Goal: Task Accomplishment & Management: Manage account settings

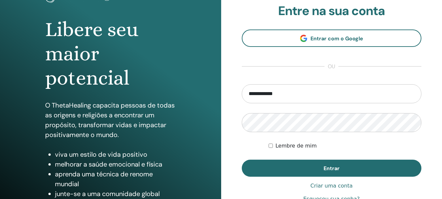
scroll to position [65, 0]
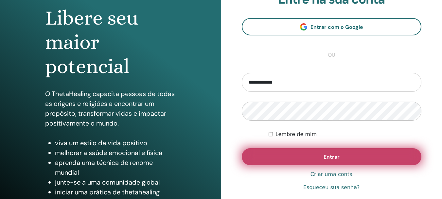
click at [320, 159] on button "Entrar" at bounding box center [332, 156] width 180 height 17
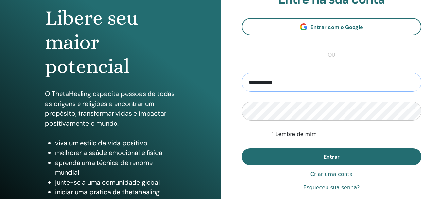
click at [283, 80] on input "**********" at bounding box center [332, 82] width 180 height 19
type input "**********"
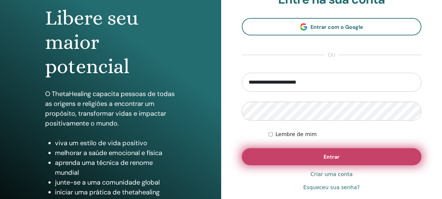
click at [324, 156] on font "Entrar" at bounding box center [332, 156] width 16 height 7
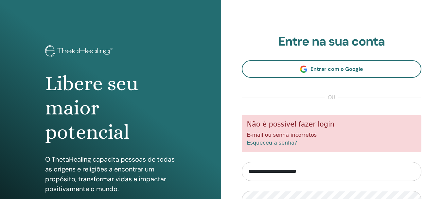
click at [240, 94] on div "**********" at bounding box center [331, 157] width 221 height 314
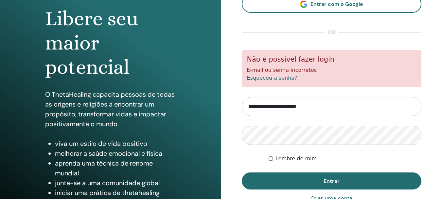
scroll to position [65, 0]
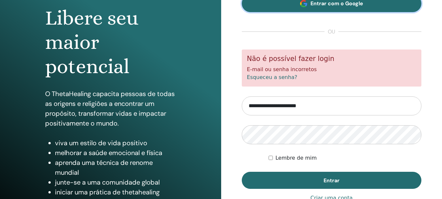
click at [320, 4] on font "Entrar com o Google" at bounding box center [337, 3] width 53 height 7
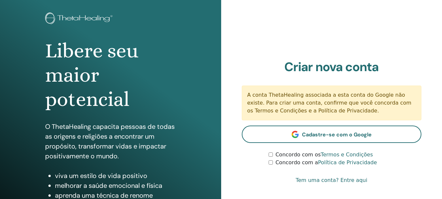
scroll to position [98, 0]
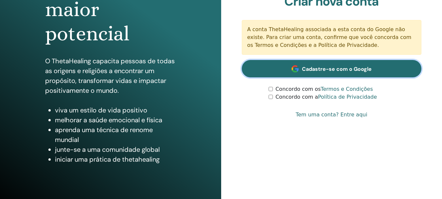
click at [327, 69] on font "Cadastre-se com o Google" at bounding box center [337, 68] width 70 height 7
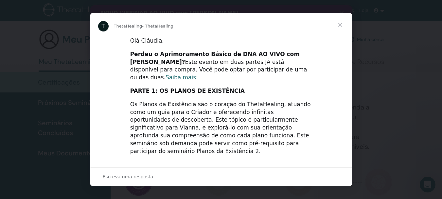
click at [341, 25] on span "Fechar" at bounding box center [341, 25] width 24 height 24
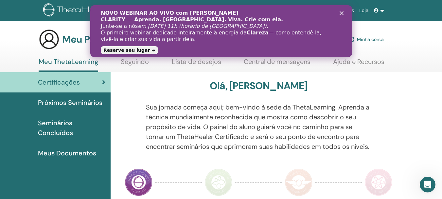
click at [341, 13] on polygon "Fechar" at bounding box center [341, 13] width 4 height 4
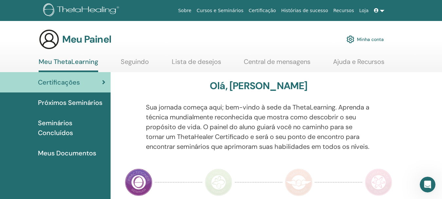
click at [373, 39] on font "Minha conta" at bounding box center [370, 40] width 27 height 6
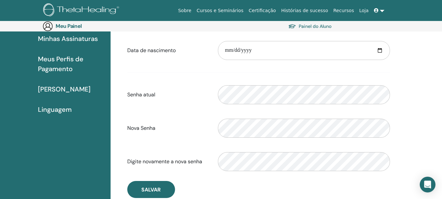
scroll to position [76, 0]
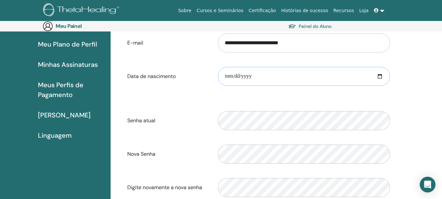
click at [262, 75] on input "date" at bounding box center [304, 76] width 172 height 19
type input "**********"
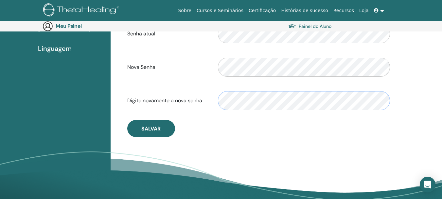
scroll to position [174, 0]
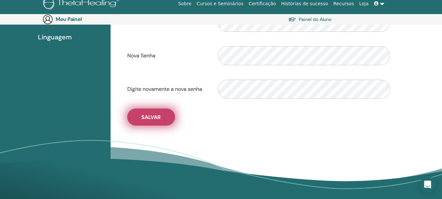
click at [151, 117] on font "Salvar" at bounding box center [150, 117] width 19 height 7
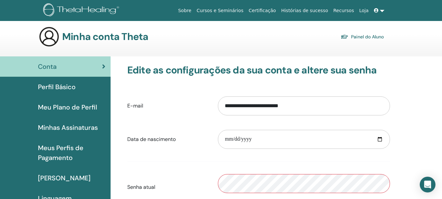
scroll to position [0, 0]
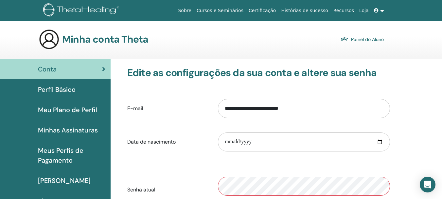
click at [210, 161] on form "**********" at bounding box center [258, 183] width 263 height 179
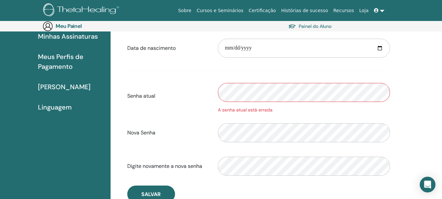
scroll to position [109, 0]
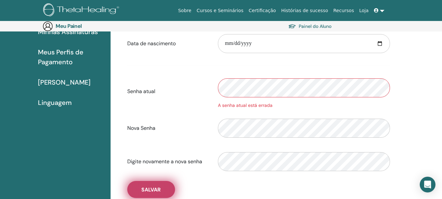
click at [158, 191] on font "Salvar" at bounding box center [150, 189] width 19 height 7
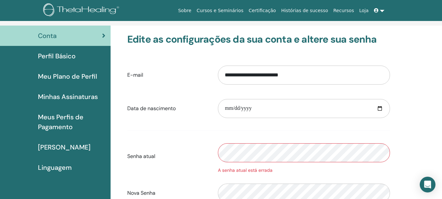
scroll to position [33, 0]
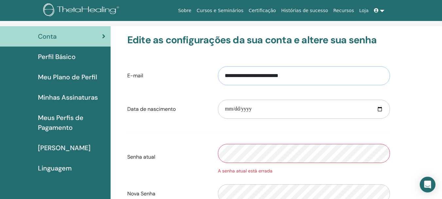
click at [304, 74] on input "**********" at bounding box center [304, 75] width 172 height 19
click at [184, 78] on label "E-mail" at bounding box center [167, 75] width 91 height 12
click at [218, 78] on input "**********" at bounding box center [304, 75] width 172 height 19
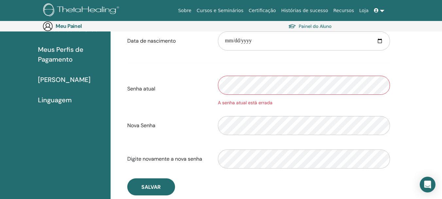
scroll to position [141, 0]
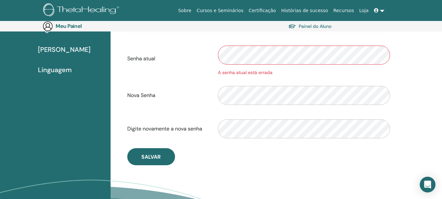
click at [85, 50] on font "Minhas Compras" at bounding box center [64, 49] width 53 height 9
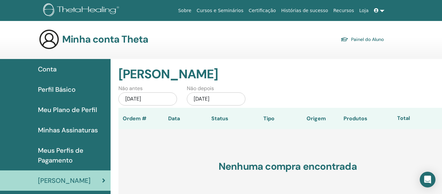
click at [200, 155] on h3 "Nenhuma compra encontrada" at bounding box center [288, 166] width 339 height 75
click at [272, 10] on font "Certificação" at bounding box center [262, 10] width 27 height 5
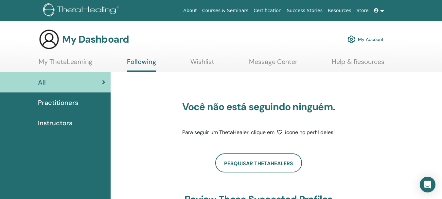
click at [81, 100] on div "Practitioners" at bounding box center [55, 103] width 100 height 10
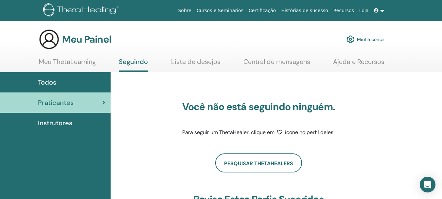
click at [66, 125] on font "Instrutores" at bounding box center [55, 123] width 34 height 9
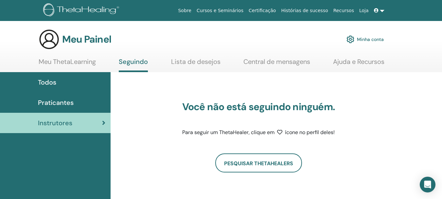
click at [81, 64] on font "Meu ThetaLearning" at bounding box center [67, 61] width 57 height 9
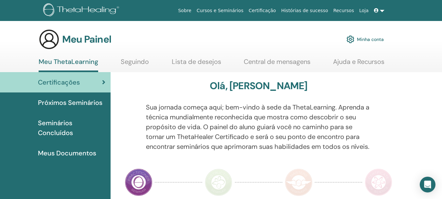
click at [378, 7] on link at bounding box center [380, 11] width 16 height 12
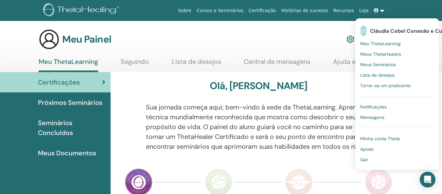
click at [370, 50] on link "Meus ThetaHealers" at bounding box center [397, 54] width 74 height 10
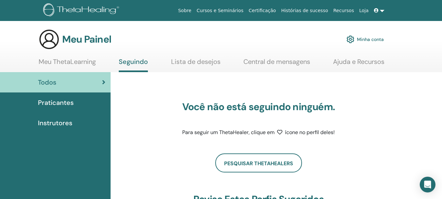
click at [365, 39] on font "Minha conta" at bounding box center [370, 40] width 27 height 6
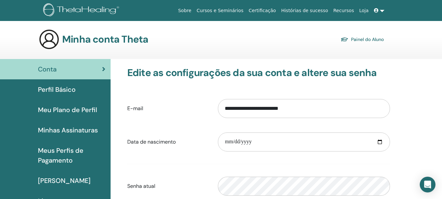
click at [53, 85] on font "Perfil Básico" at bounding box center [57, 89] width 38 height 9
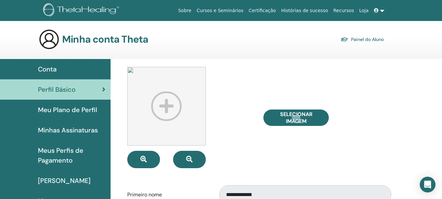
click at [75, 109] on font "Meu Plano de Perfil" at bounding box center [67, 109] width 59 height 9
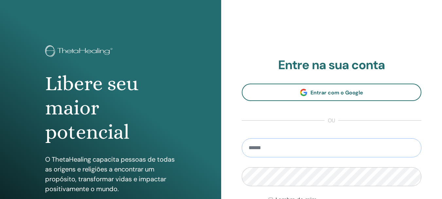
click at [276, 151] on input "email" at bounding box center [332, 147] width 180 height 19
click at [251, 147] on input "email" at bounding box center [332, 147] width 180 height 19
type input "**********"
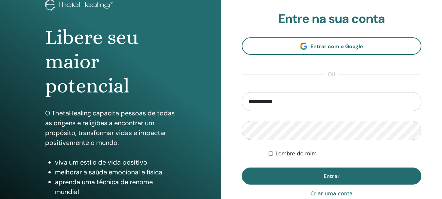
scroll to position [54, 0]
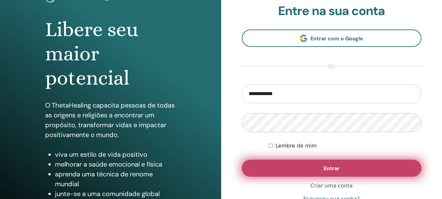
click at [324, 163] on button "Entrar" at bounding box center [332, 167] width 180 height 17
